Goal: Find specific page/section: Find specific page/section

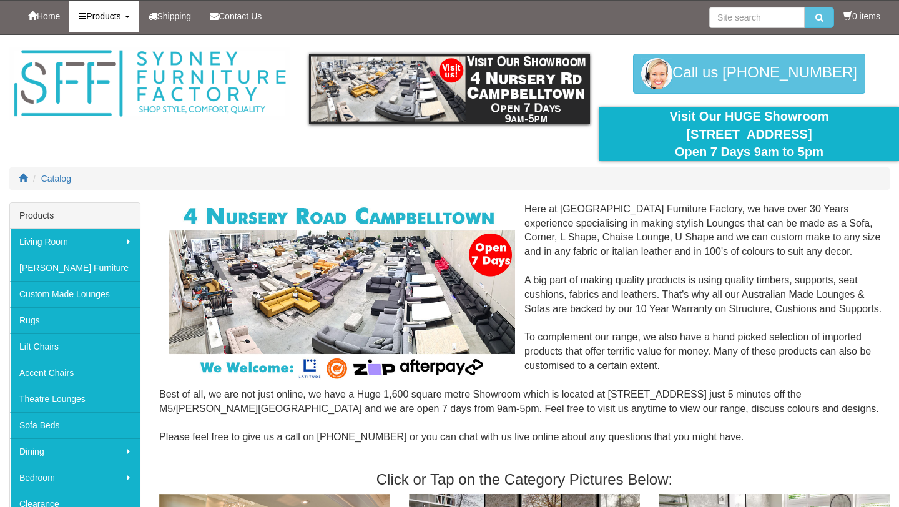
click at [106, 23] on link "Products" at bounding box center [103, 16] width 69 height 31
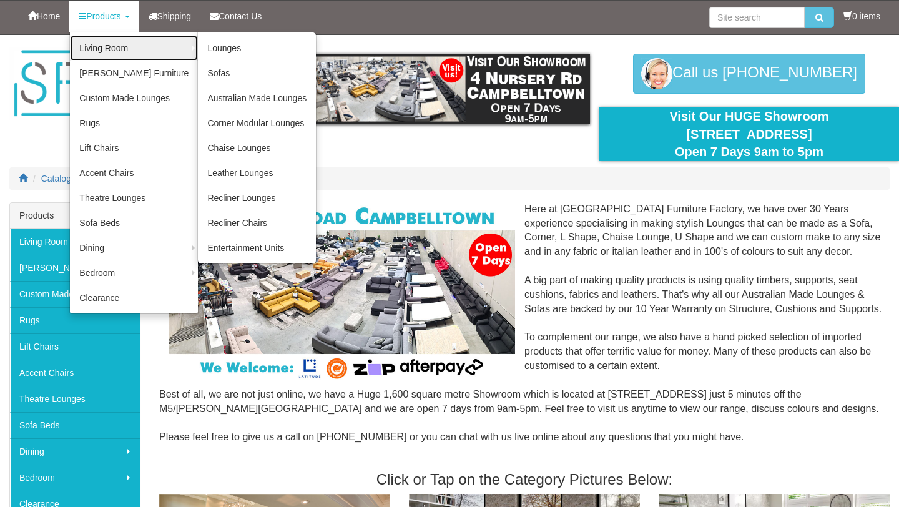
click at [169, 44] on link "Living Room" at bounding box center [134, 48] width 128 height 25
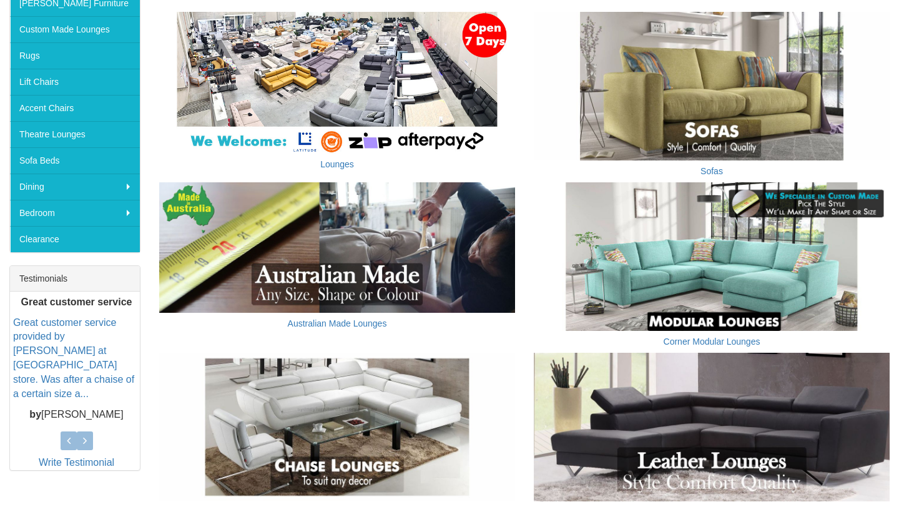
scroll to position [269, 0]
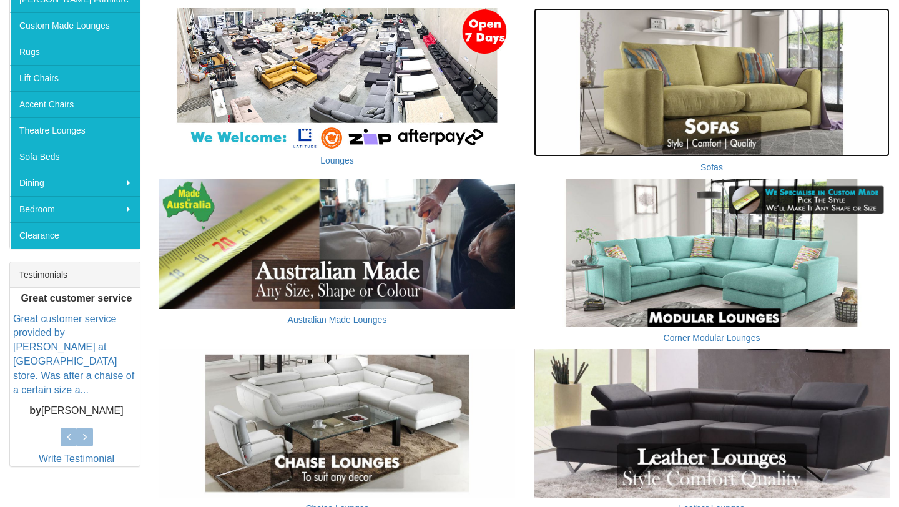
click at [629, 105] on img at bounding box center [712, 82] width 356 height 149
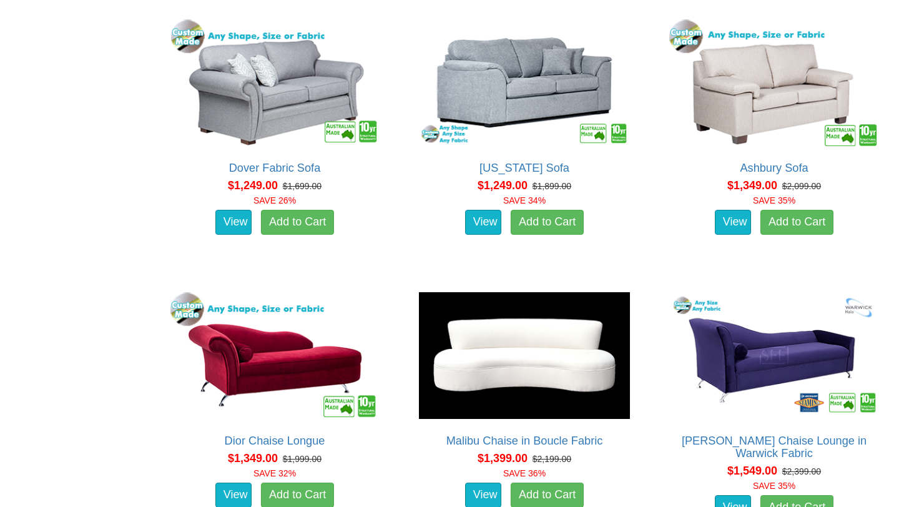
scroll to position [1338, 0]
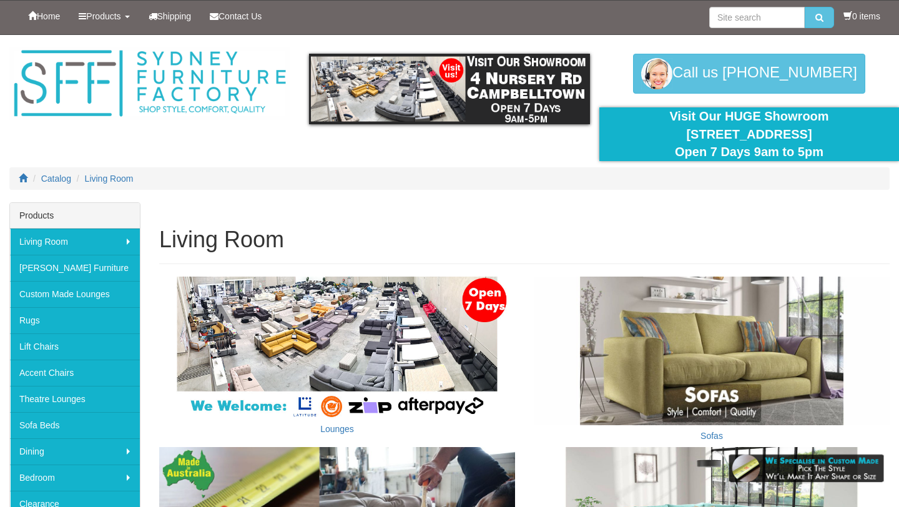
scroll to position [269, 0]
